Goal: Task Accomplishment & Management: Manage account settings

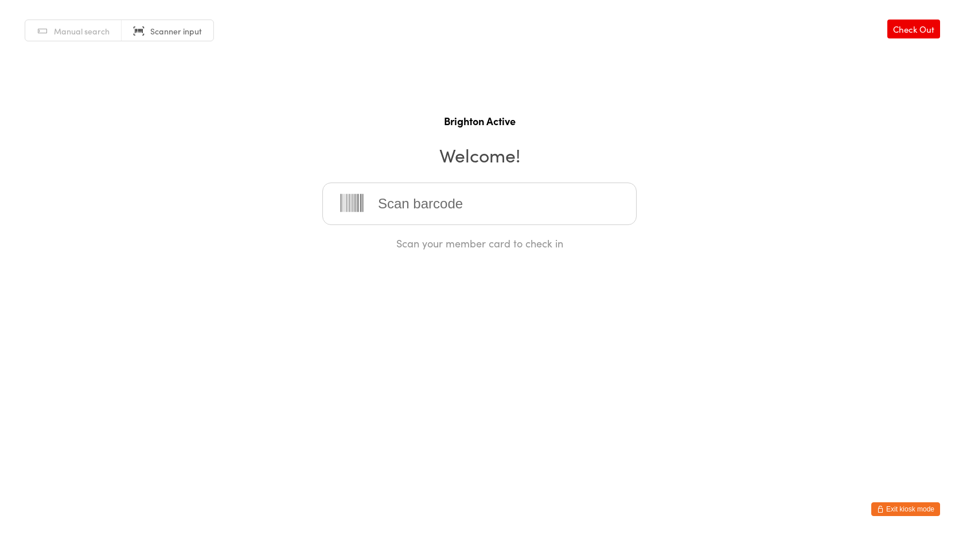
click at [408, 212] on input "search" at bounding box center [479, 203] width 314 height 42
click at [910, 505] on button "Exit kiosk mode" at bounding box center [906, 509] width 69 height 14
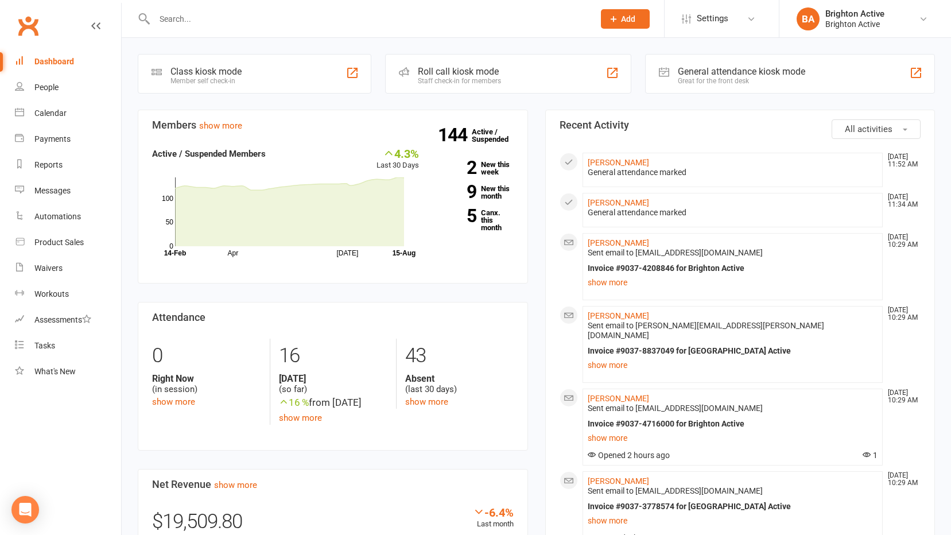
click at [755, 79] on div "Great for the front desk" at bounding box center [741, 81] width 127 height 8
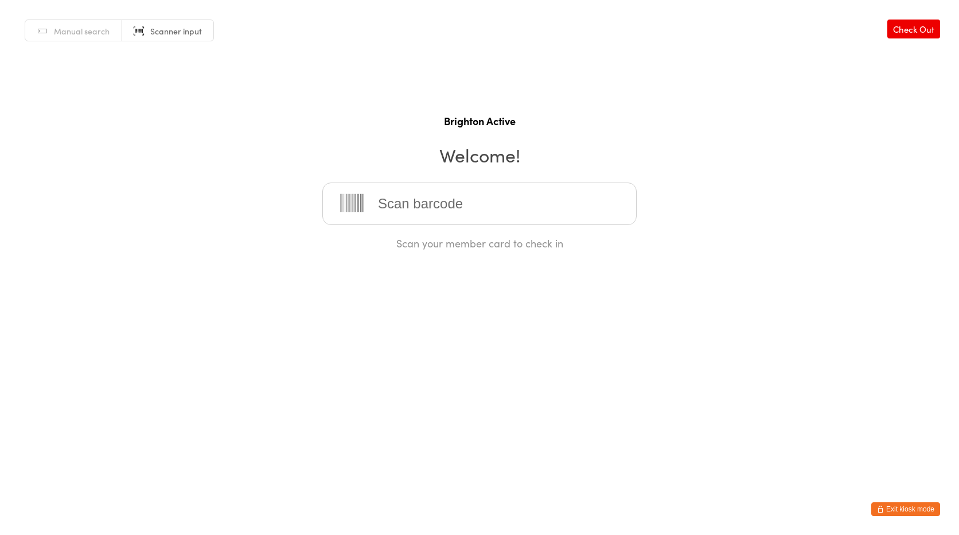
click at [81, 37] on link "Manual search" at bounding box center [73, 31] width 96 height 22
type input "judy"
click at [342, 228] on div "[PERSON_NAME]" at bounding box center [479, 241] width 313 height 30
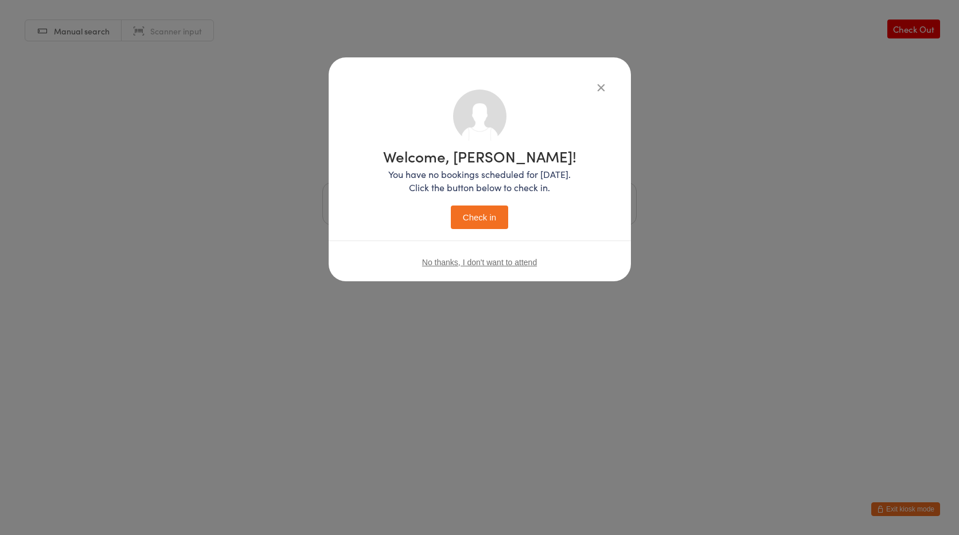
click at [444, 213] on div "Welcome, Judy! You have no bookings scheduled for today. Click the button below…" at bounding box center [479, 189] width 193 height 80
click at [469, 212] on button "Check in" at bounding box center [479, 217] width 57 height 24
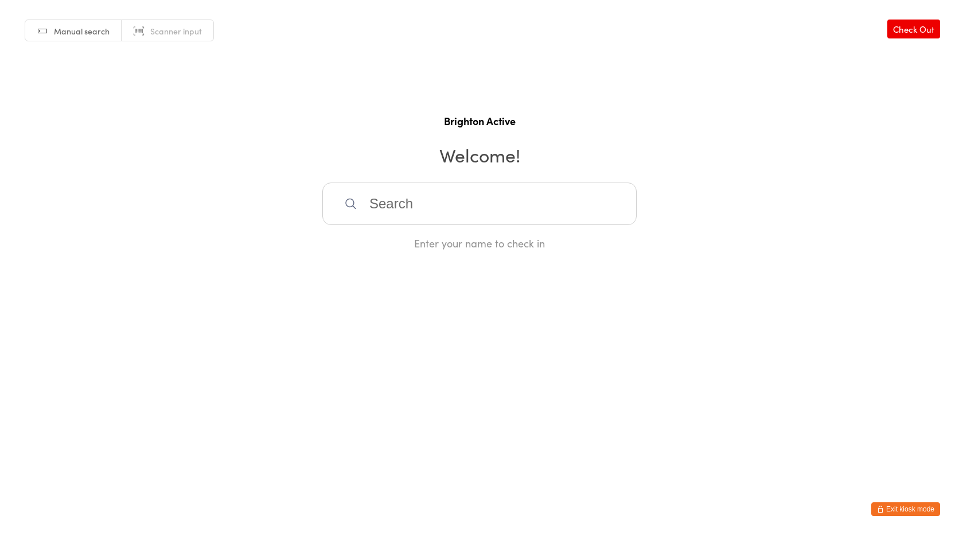
click at [163, 28] on span "Scanner input" at bounding box center [176, 30] width 52 height 11
click at [911, 504] on button "Exit kiosk mode" at bounding box center [906, 509] width 69 height 14
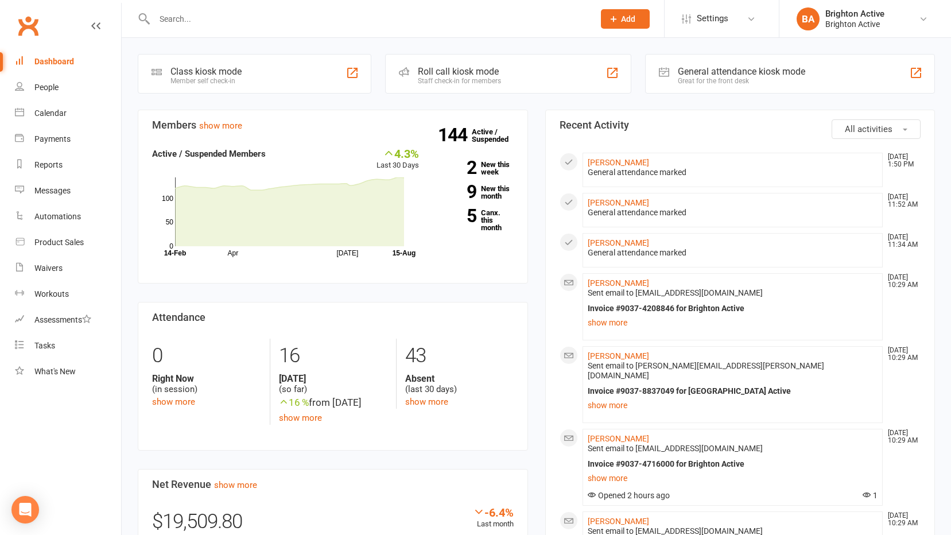
click at [725, 69] on div "General attendance kiosk mode" at bounding box center [741, 71] width 127 height 11
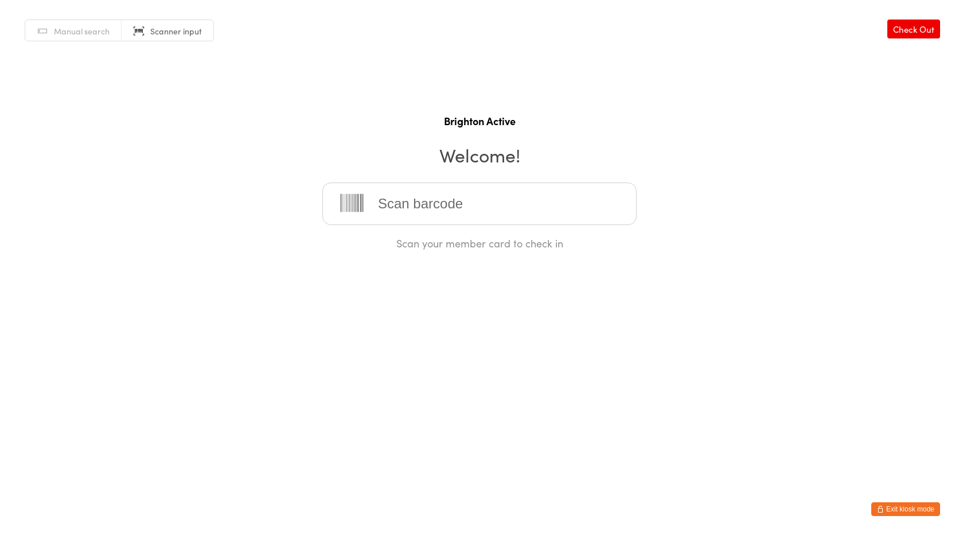
click at [598, 203] on input "search" at bounding box center [479, 203] width 314 height 42
click at [341, 121] on h1 "Brighton Active" at bounding box center [479, 121] width 937 height 14
click at [905, 507] on button "Exit kiosk mode" at bounding box center [906, 509] width 69 height 14
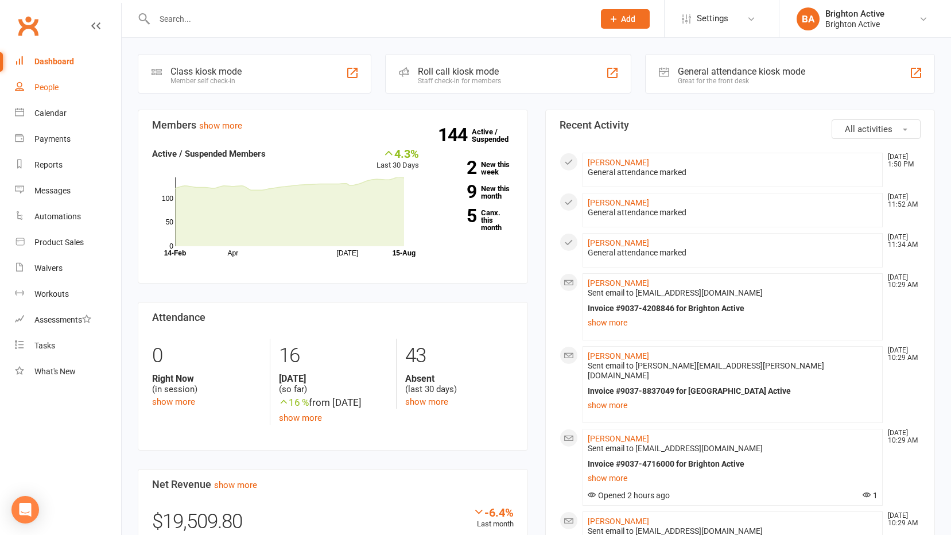
drag, startPoint x: 42, startPoint y: 81, endPoint x: 53, endPoint y: 84, distance: 11.8
click at [42, 81] on link "People" at bounding box center [68, 88] width 106 height 26
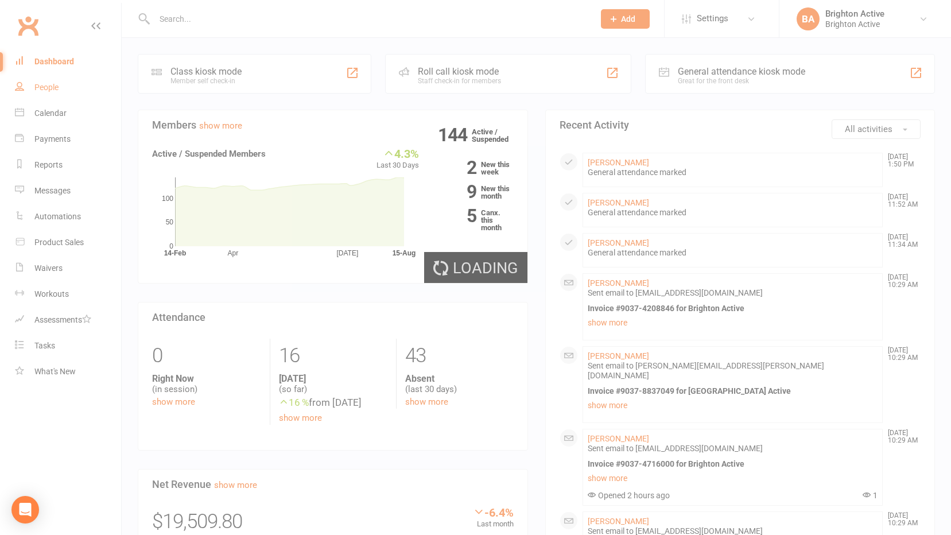
select select "100"
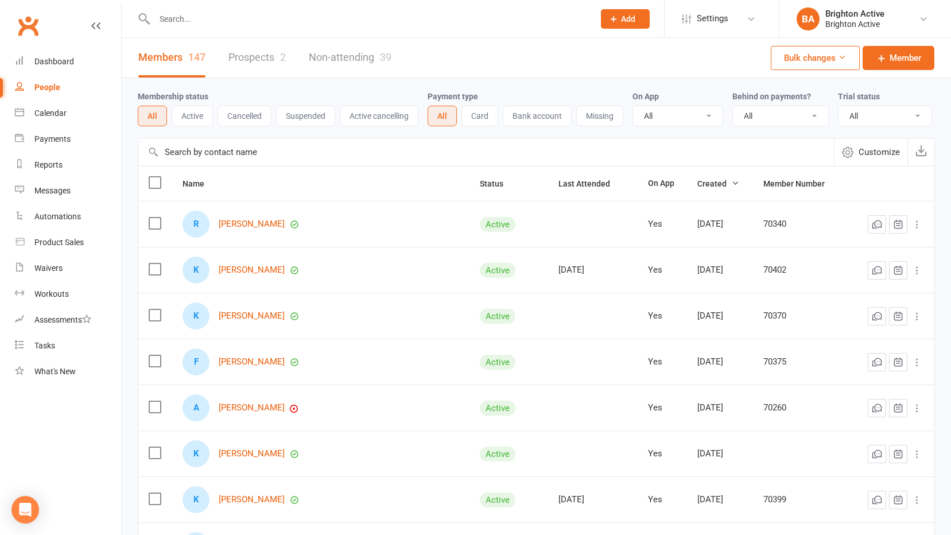
click at [770, 119] on select "All No Yes" at bounding box center [780, 116] width 95 height 20
select select "true"
click at [734, 107] on select "All No Yes" at bounding box center [780, 116] width 95 height 20
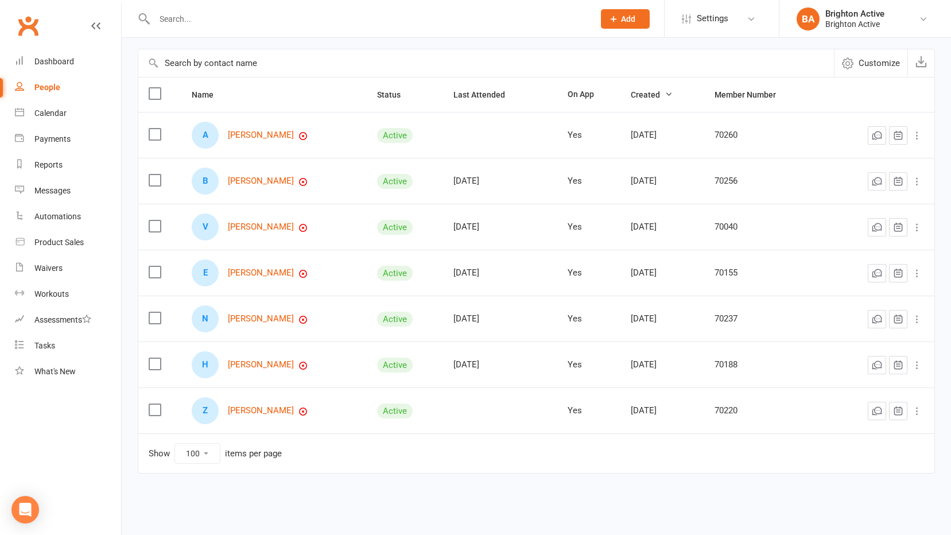
scroll to position [98, 0]
click at [259, 414] on link "[PERSON_NAME]" at bounding box center [261, 411] width 66 height 10
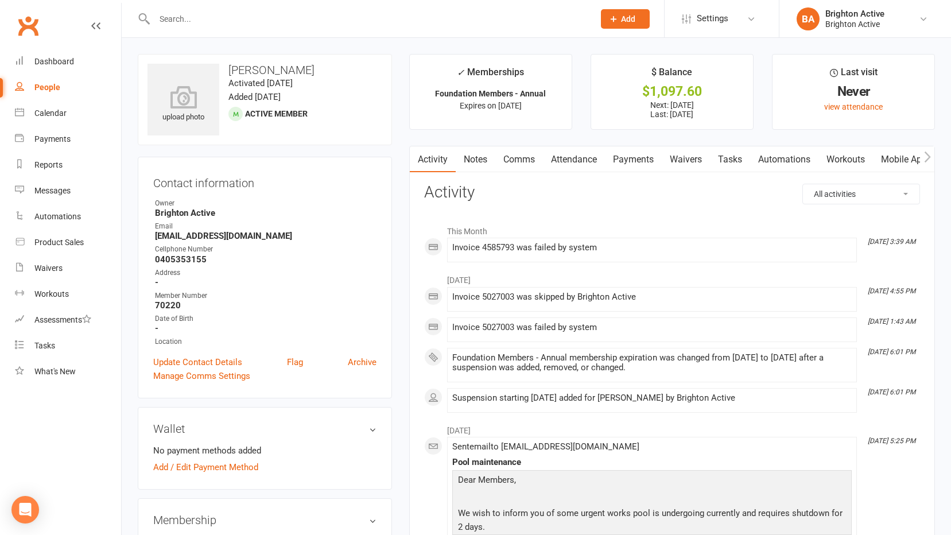
click at [638, 165] on link "Payments" at bounding box center [633, 159] width 57 height 26
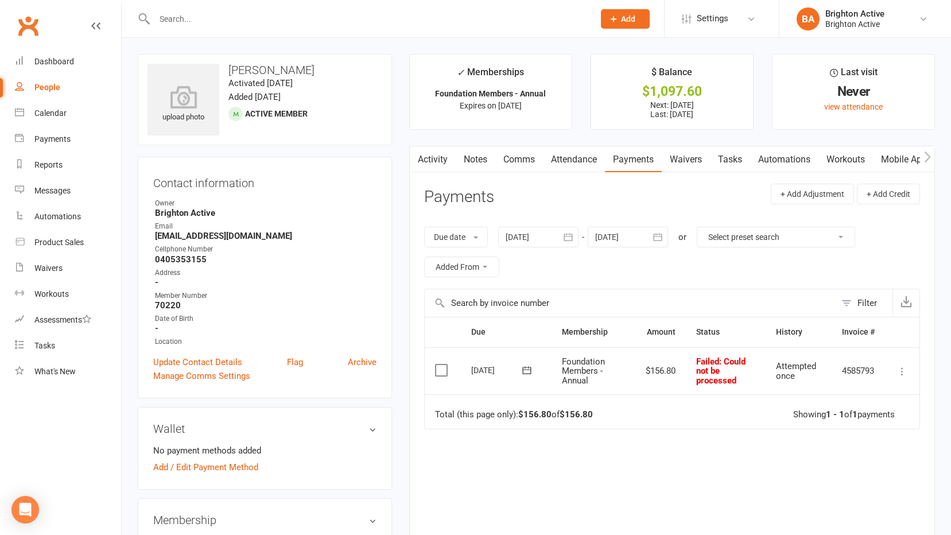
click at [514, 154] on link "Comms" at bounding box center [519, 159] width 48 height 26
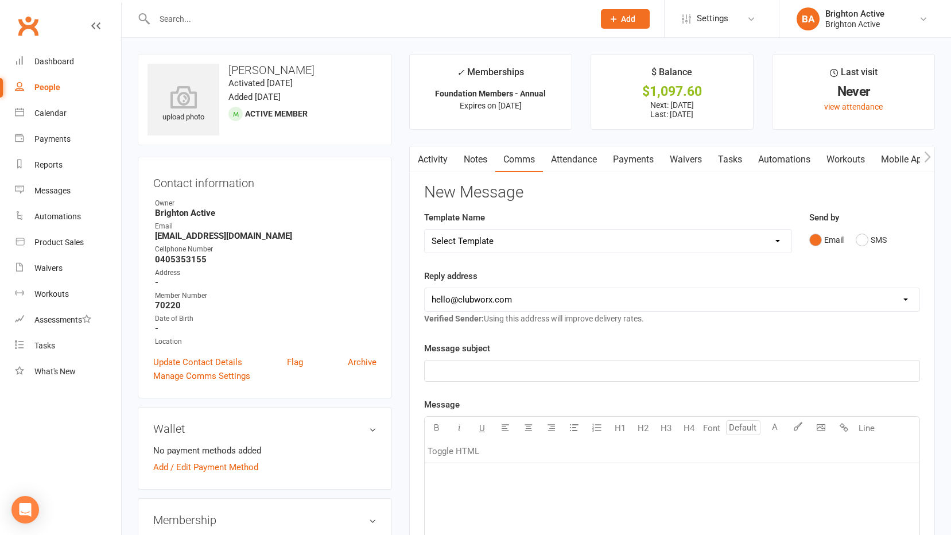
click at [583, 249] on select "Select Template [SMS] [Default template - review before using] Appointment remi…" at bounding box center [608, 241] width 367 height 23
select select "17"
click at [425, 230] on select "Select Template [SMS] [Default template - review before using] Appointment remi…" at bounding box center [608, 241] width 367 height 23
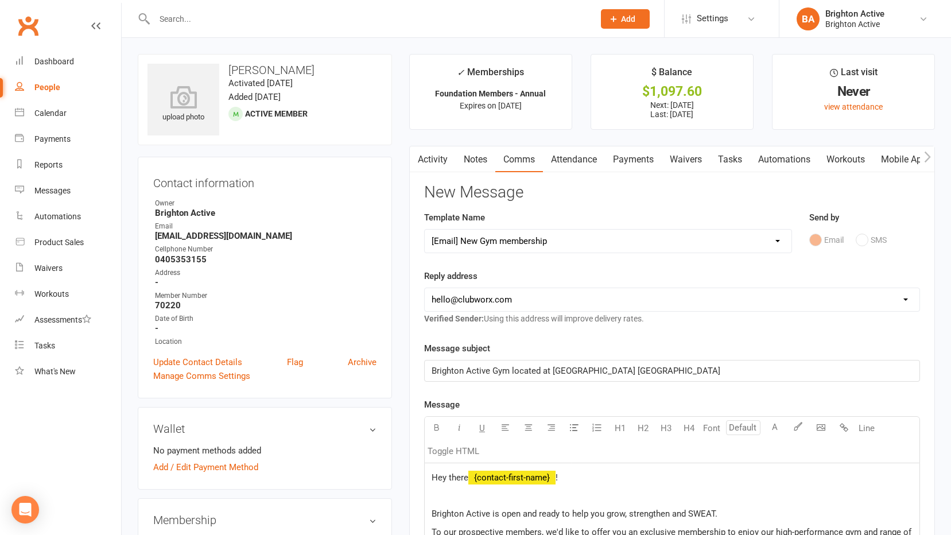
click at [515, 298] on select "[EMAIL_ADDRESS][DOMAIN_NAME] [EMAIL_ADDRESS][DOMAIN_NAME] [DOMAIN_NAME][EMAIL_A…" at bounding box center [672, 299] width 495 height 23
select select "1"
click at [425, 288] on select "[EMAIL_ADDRESS][DOMAIN_NAME] [EMAIL_ADDRESS][DOMAIN_NAME] [DOMAIN_NAME][EMAIL_A…" at bounding box center [672, 299] width 495 height 23
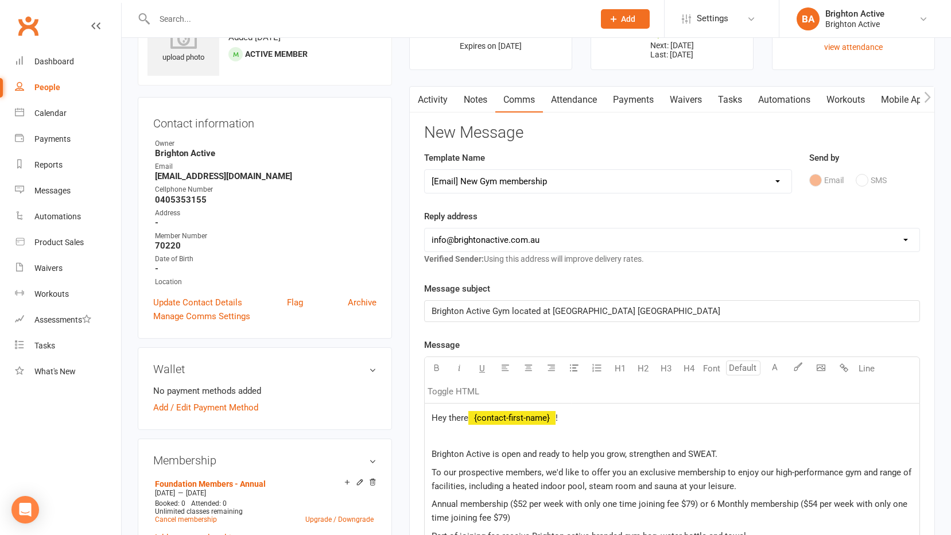
scroll to position [230, 0]
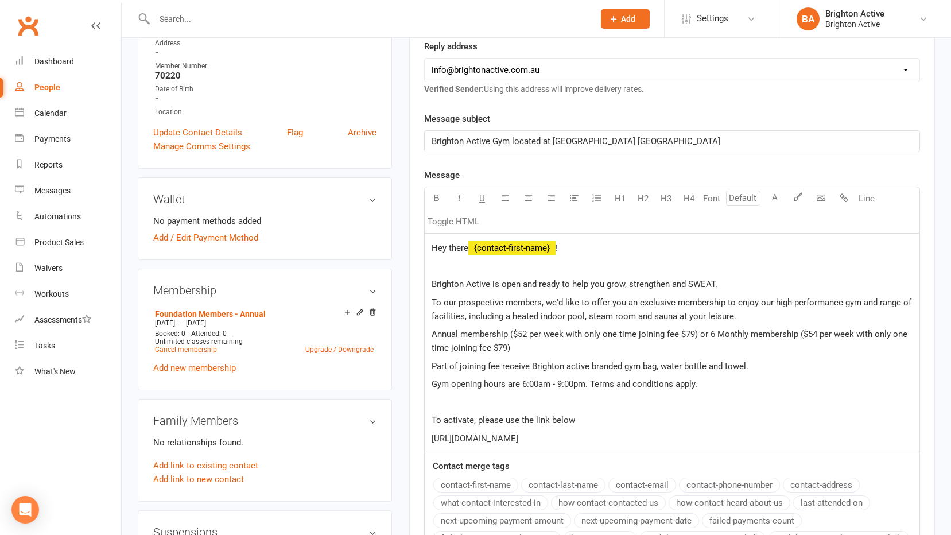
drag, startPoint x: 585, startPoint y: 437, endPoint x: 426, endPoint y: 279, distance: 224.8
click at [426, 279] on div "Hey there ﻿ {contact-first-name} ! Brighton Active is open and ready to help yo…" at bounding box center [672, 344] width 495 height 220
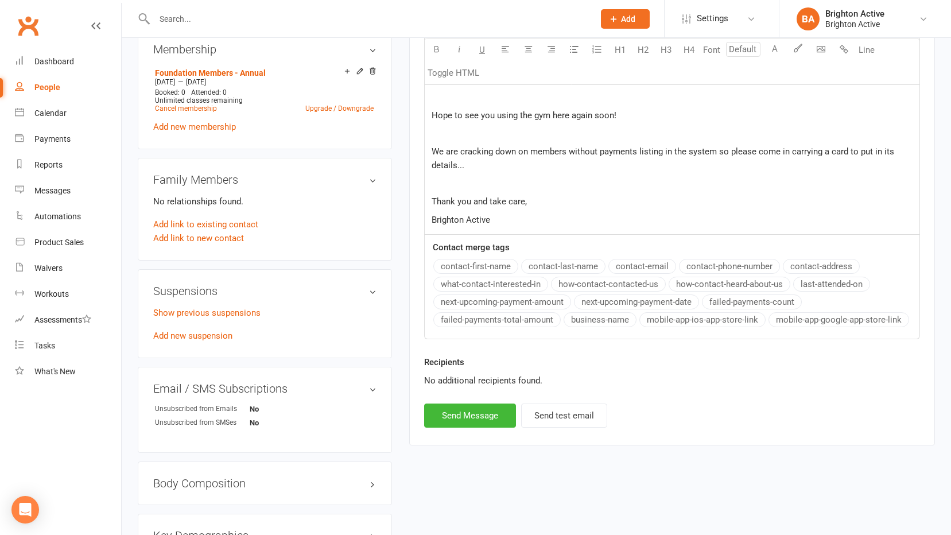
scroll to position [516, 0]
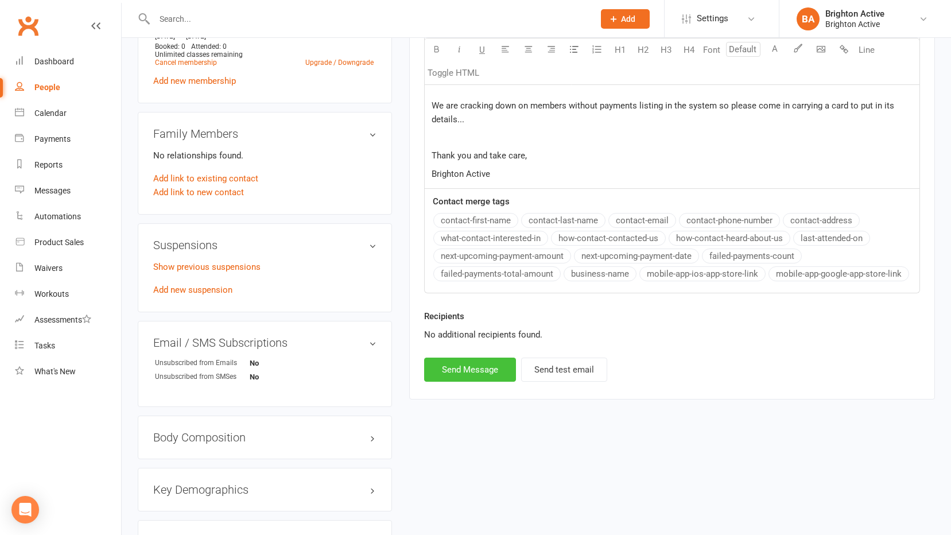
click at [494, 375] on button "Send Message" at bounding box center [470, 369] width 92 height 24
select select
select select "0"
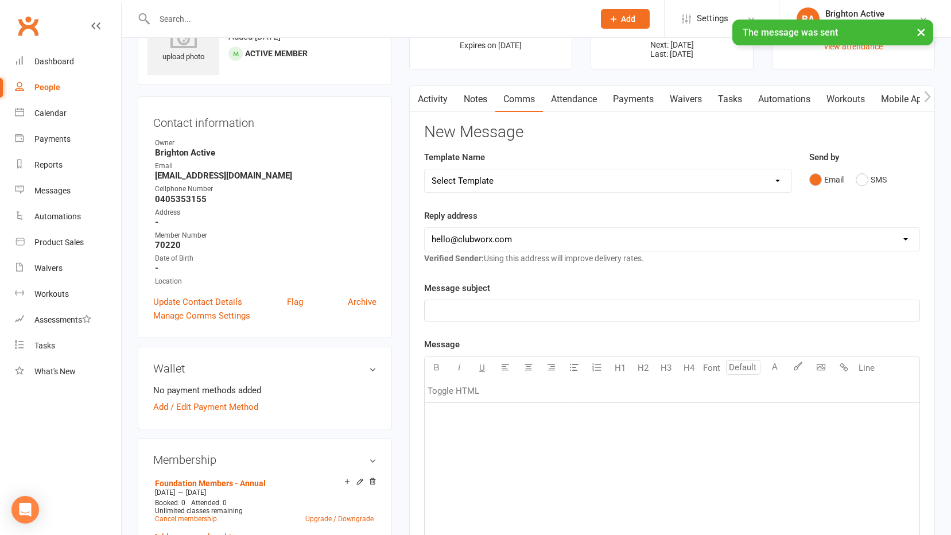
scroll to position [0, 0]
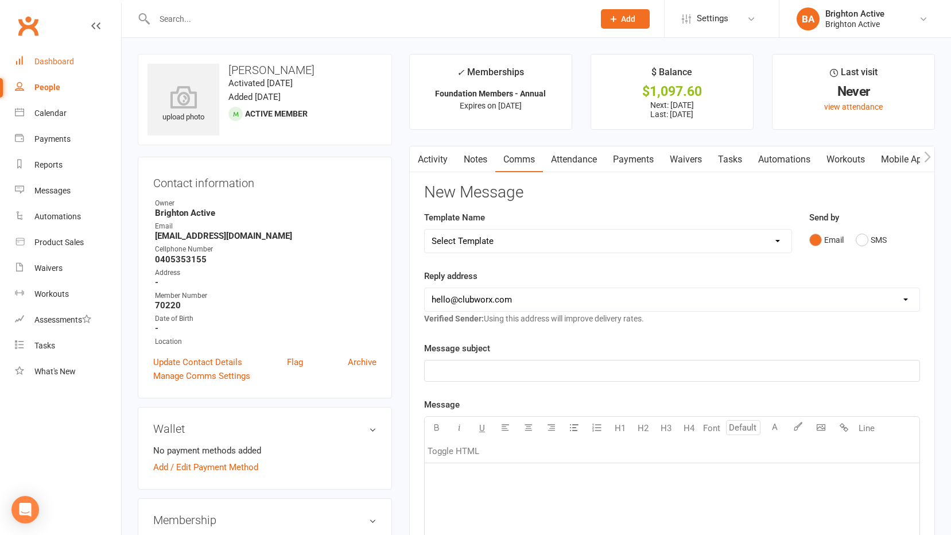
click at [59, 61] on div "Dashboard" at bounding box center [54, 61] width 40 height 9
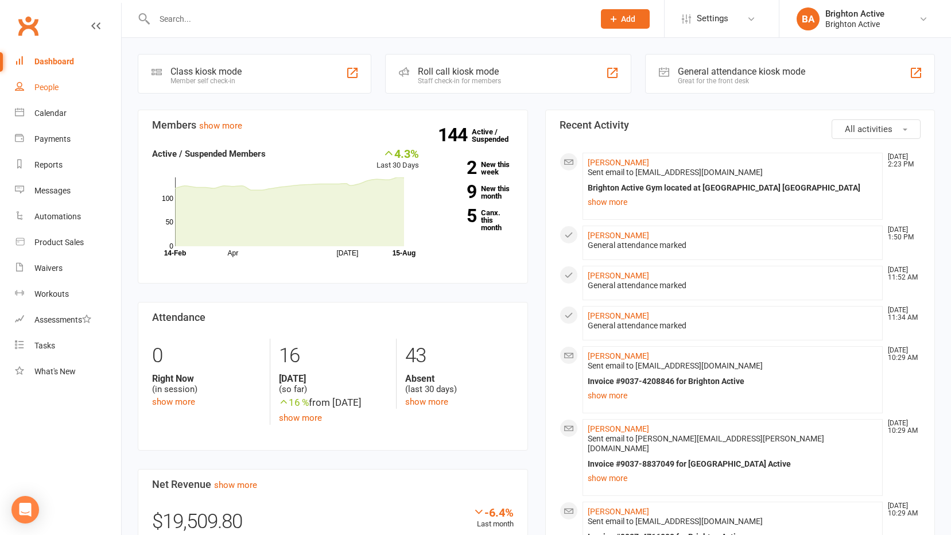
click at [51, 86] on div "People" at bounding box center [46, 87] width 24 height 9
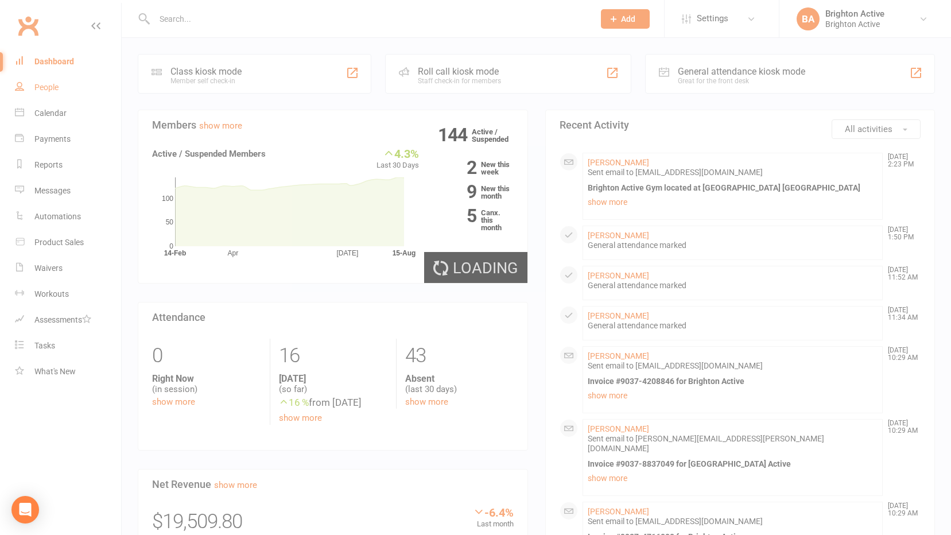
select select "true"
select select "100"
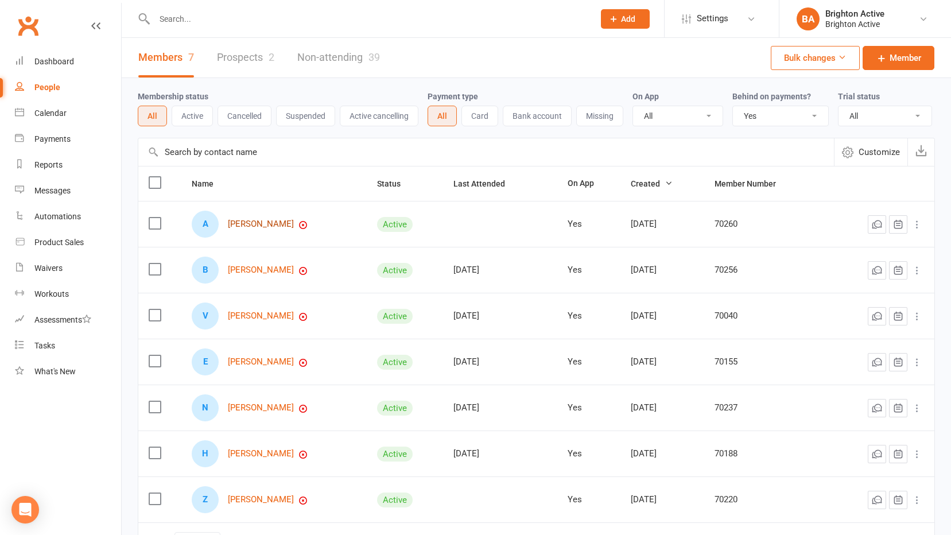
click at [268, 228] on link "[PERSON_NAME]" at bounding box center [261, 224] width 66 height 10
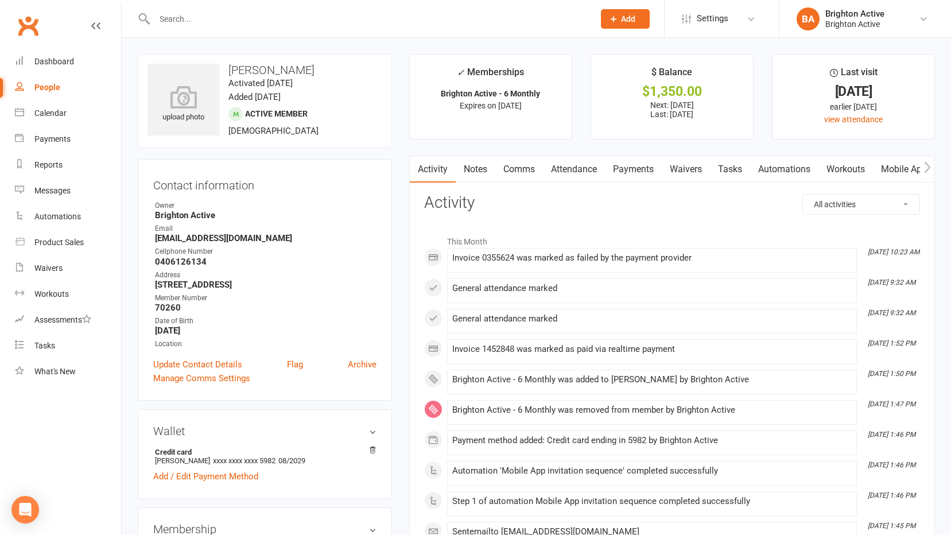
click at [647, 175] on link "Payments" at bounding box center [633, 169] width 57 height 26
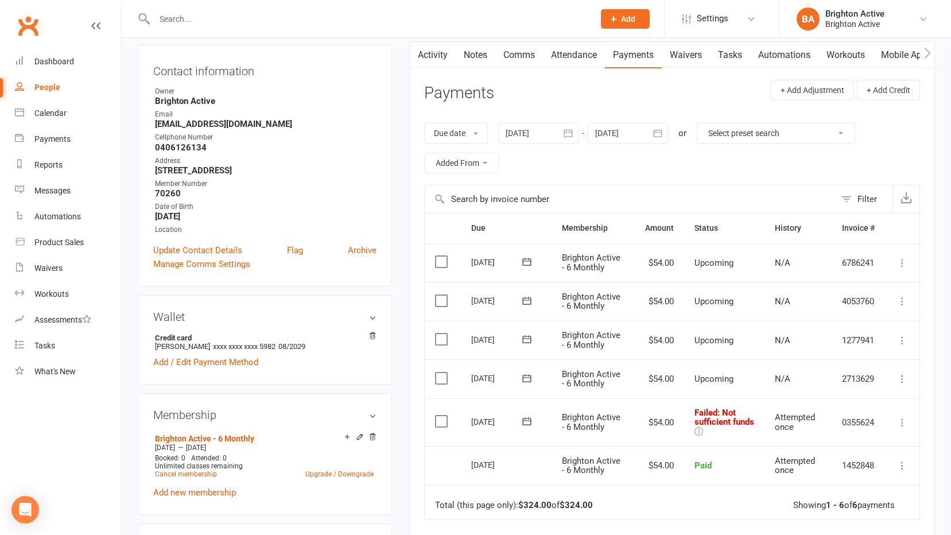
scroll to position [115, 0]
click at [901, 423] on icon at bounding box center [901, 421] width 11 height 11
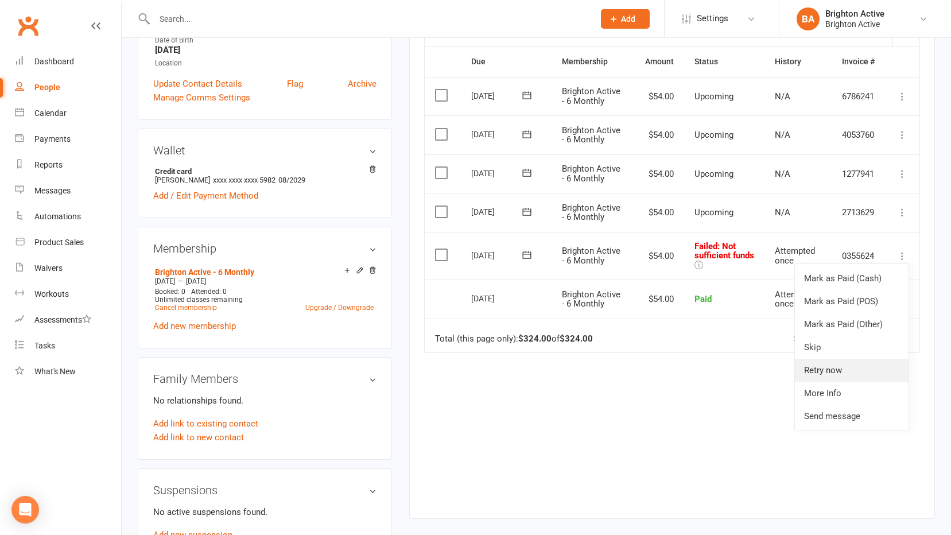
scroll to position [287, 0]
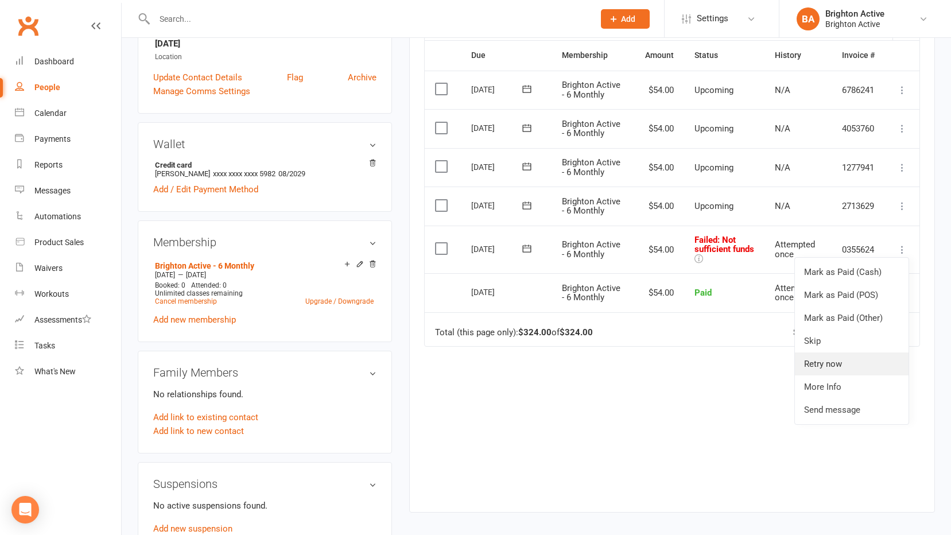
click at [850, 368] on link "Retry now" at bounding box center [852, 363] width 114 height 23
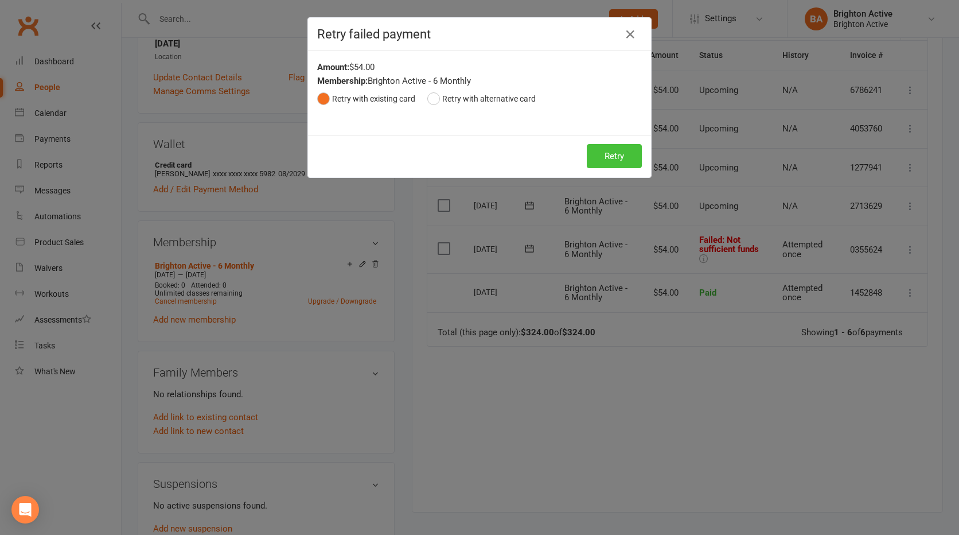
click at [626, 164] on button "Retry" at bounding box center [614, 156] width 55 height 24
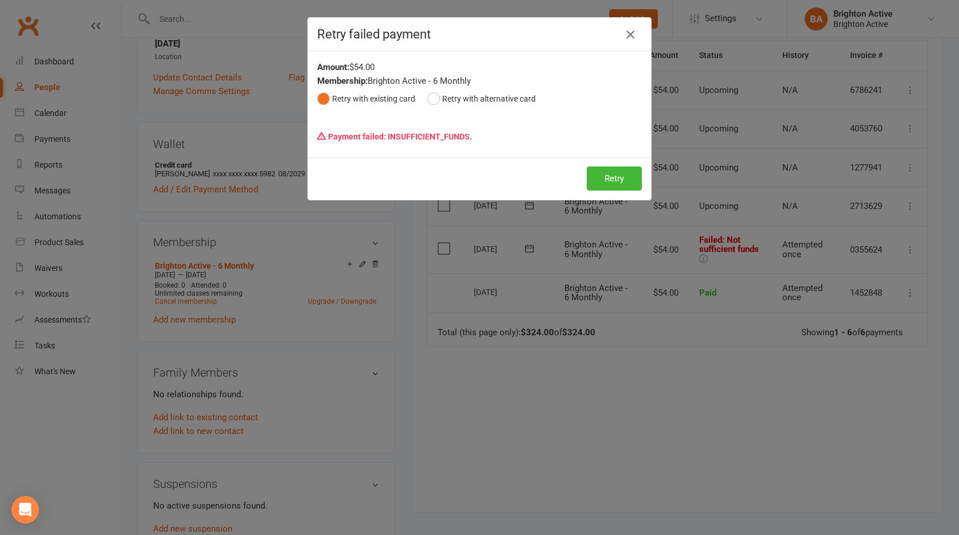
click at [624, 36] on icon "button" at bounding box center [631, 35] width 14 height 14
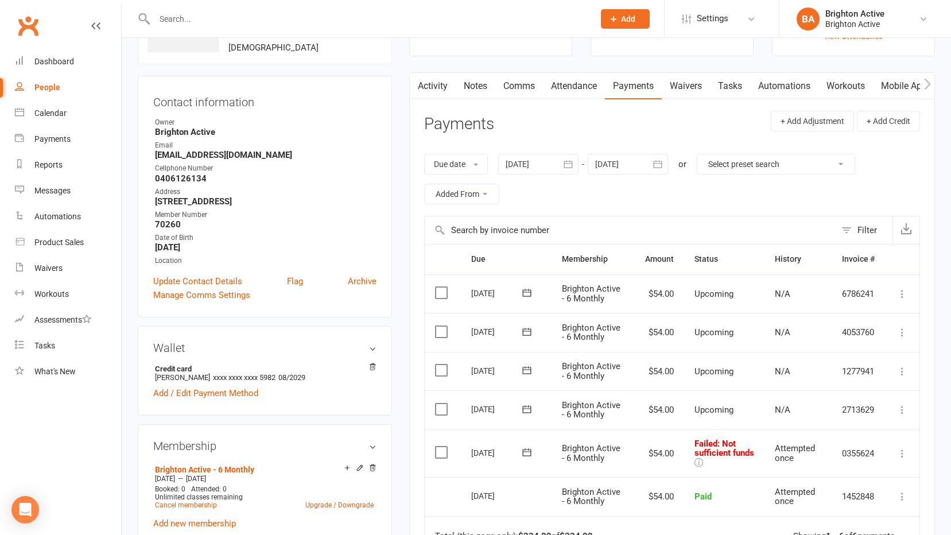
scroll to position [57, 0]
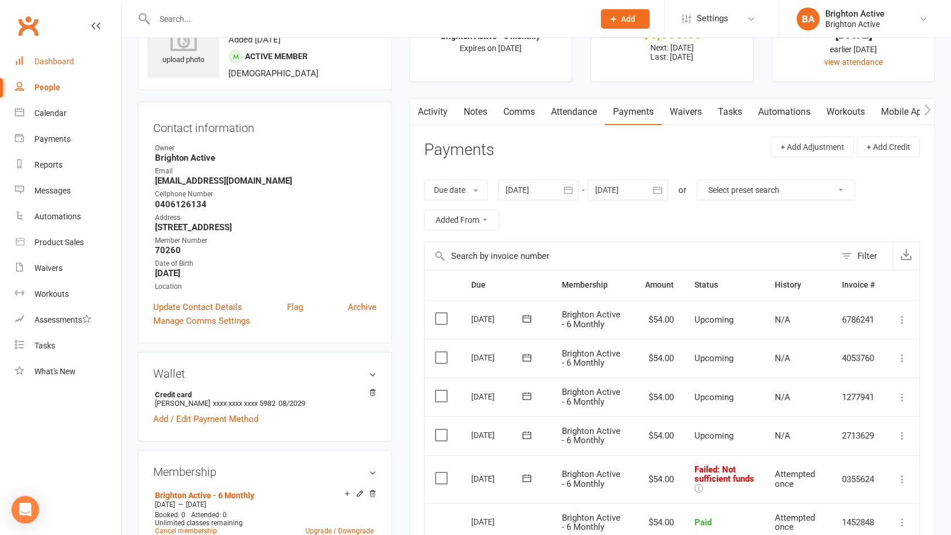
click at [72, 71] on link "Dashboard" at bounding box center [68, 62] width 106 height 26
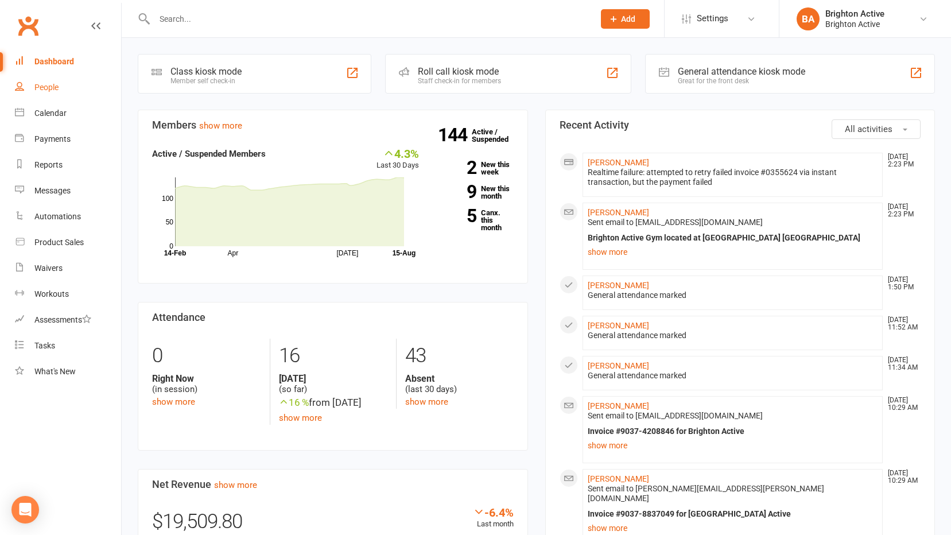
click at [65, 87] on link "People" at bounding box center [68, 88] width 106 height 26
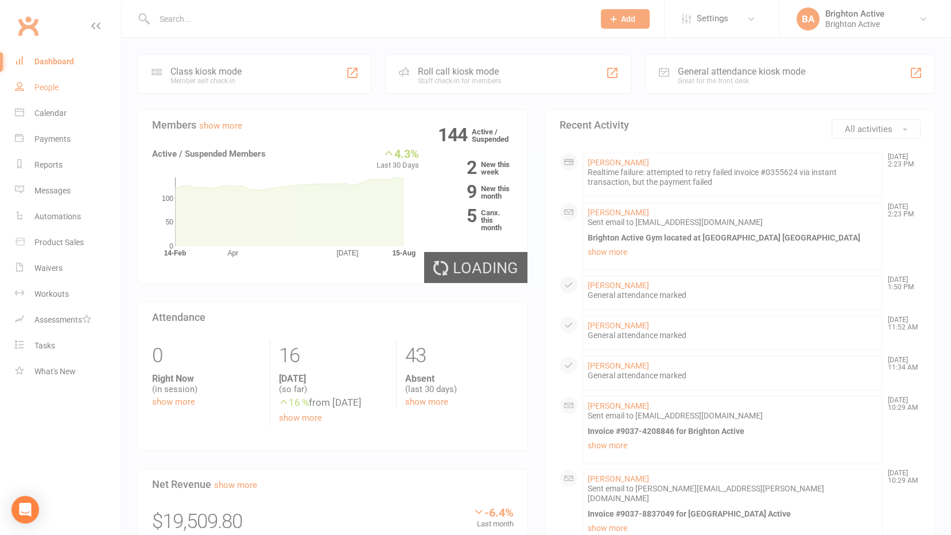
select select "true"
select select "100"
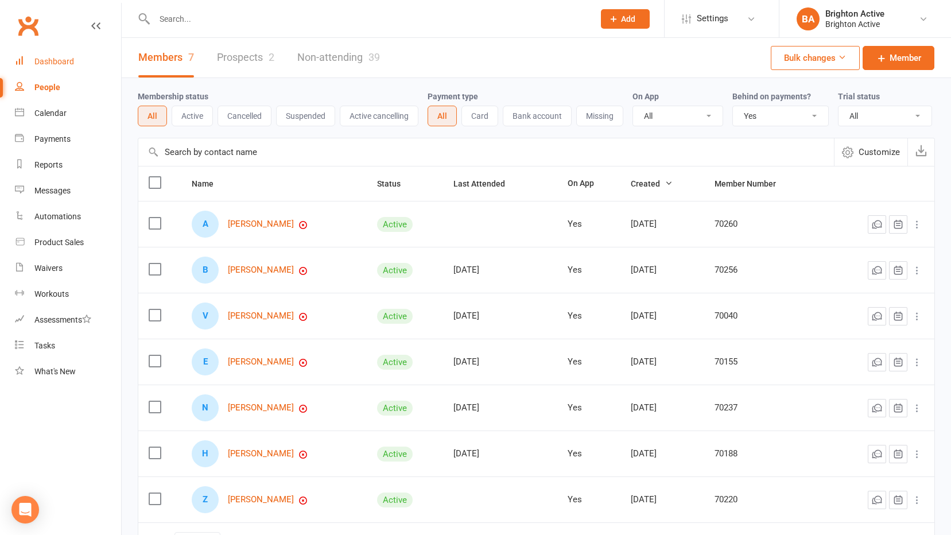
click at [52, 59] on div "Dashboard" at bounding box center [54, 61] width 40 height 9
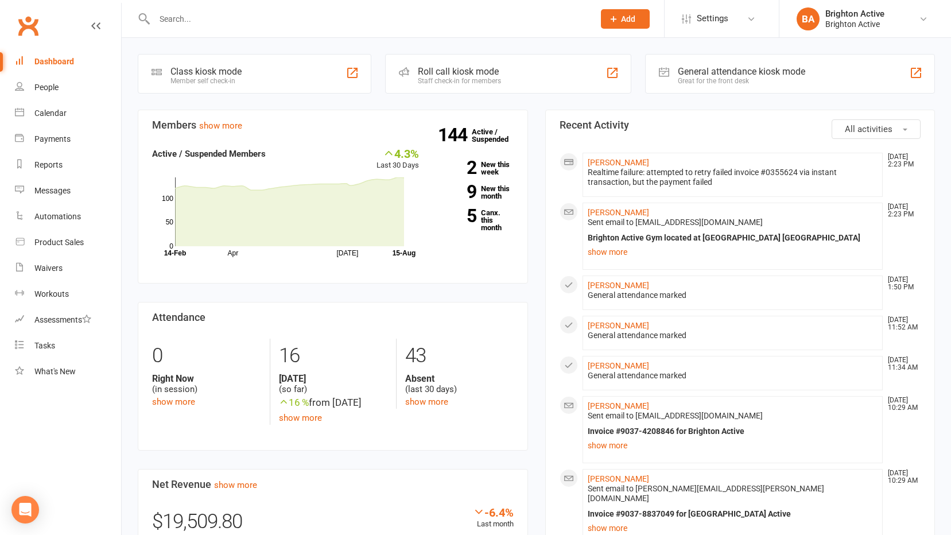
click at [745, 73] on div "General attendance kiosk mode" at bounding box center [741, 71] width 127 height 11
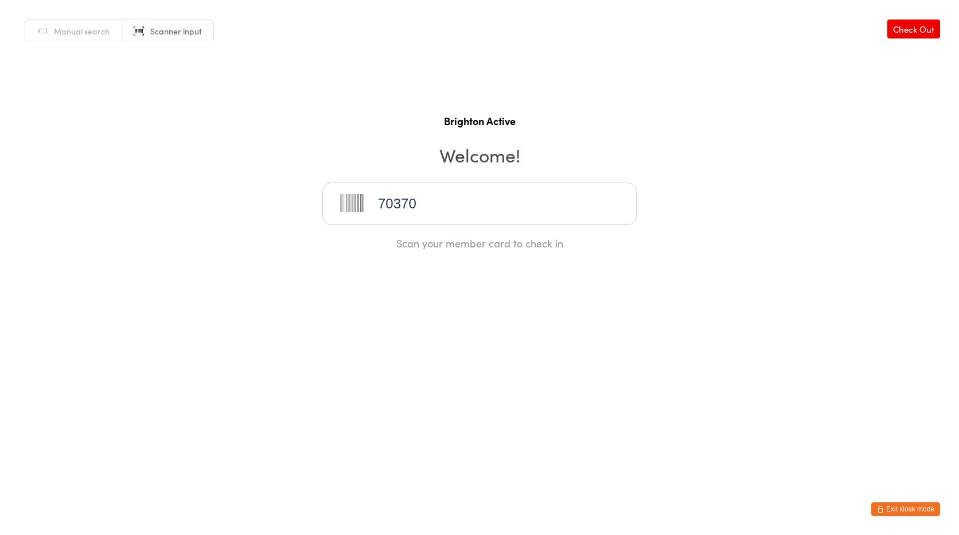
type input "70370"
